Goal: Task Accomplishment & Management: Manage account settings

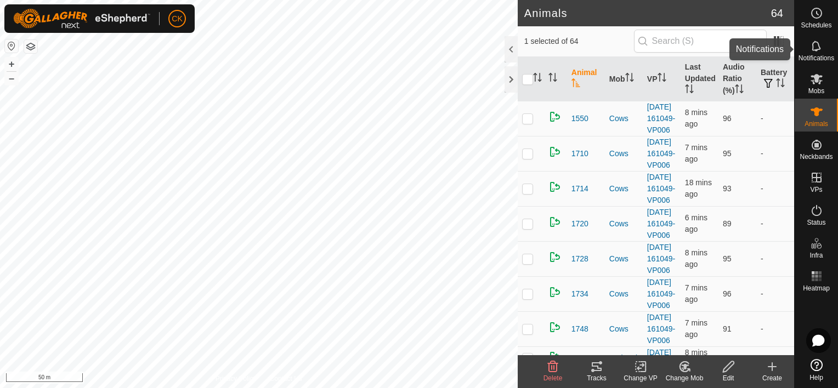
click at [816, 47] on icon at bounding box center [816, 45] width 13 height 13
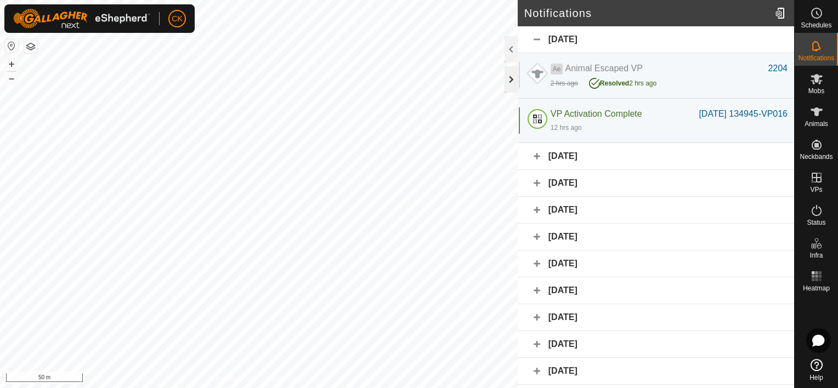
click at [511, 77] on div at bounding box center [511, 79] width 13 height 26
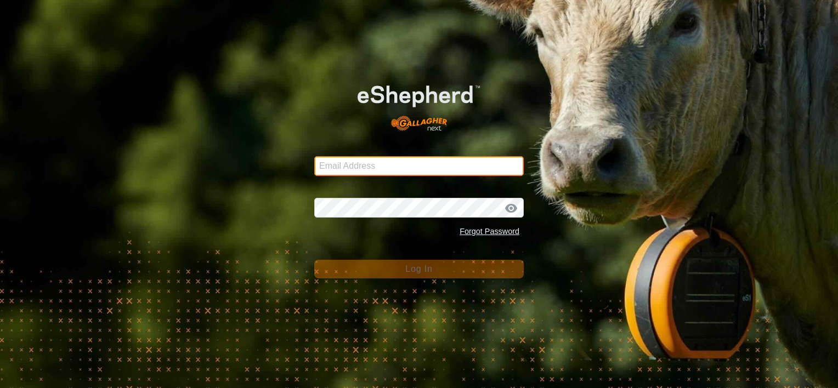
type input "[EMAIL_ADDRESS][DOMAIN_NAME]"
